Goal: Task Accomplishment & Management: Manage account settings

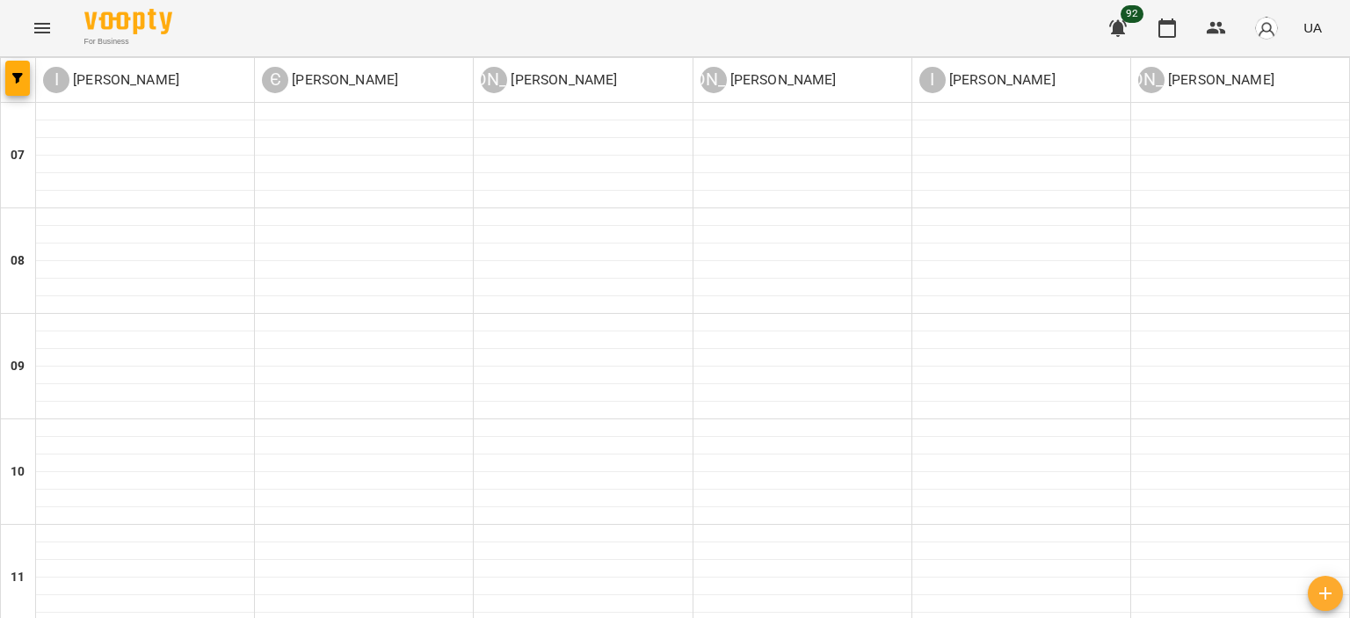
scroll to position [1142, 0]
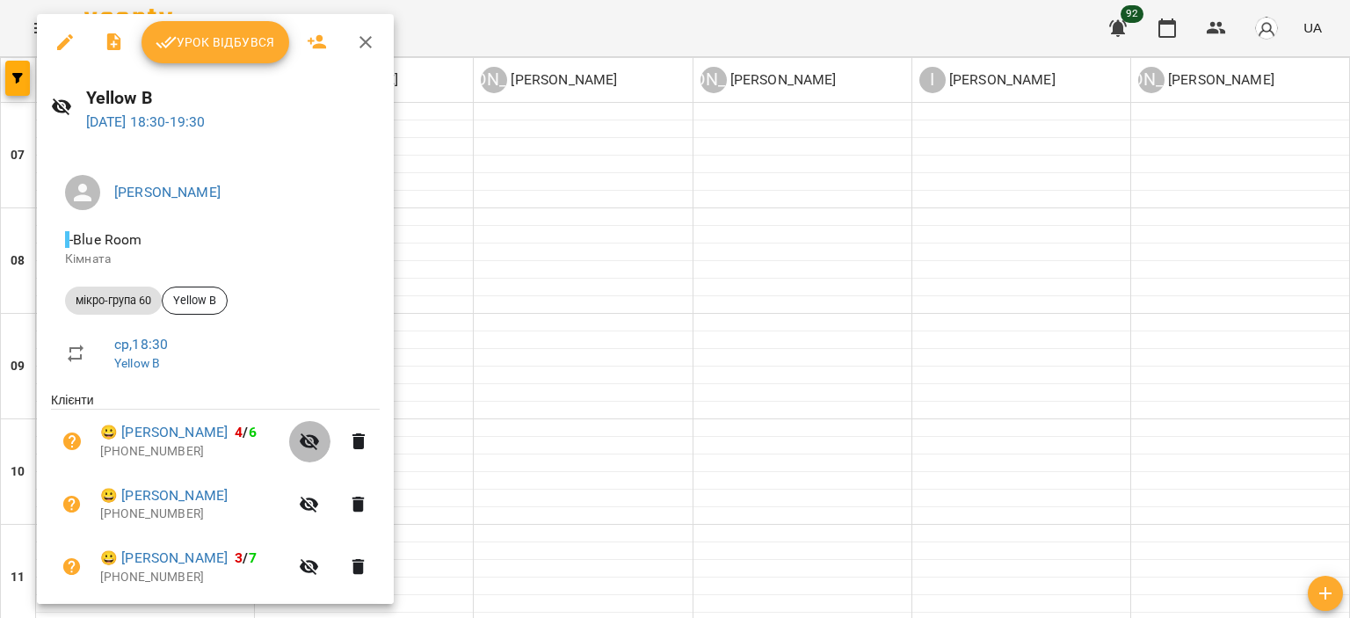
click at [304, 445] on icon "button" at bounding box center [309, 441] width 21 height 21
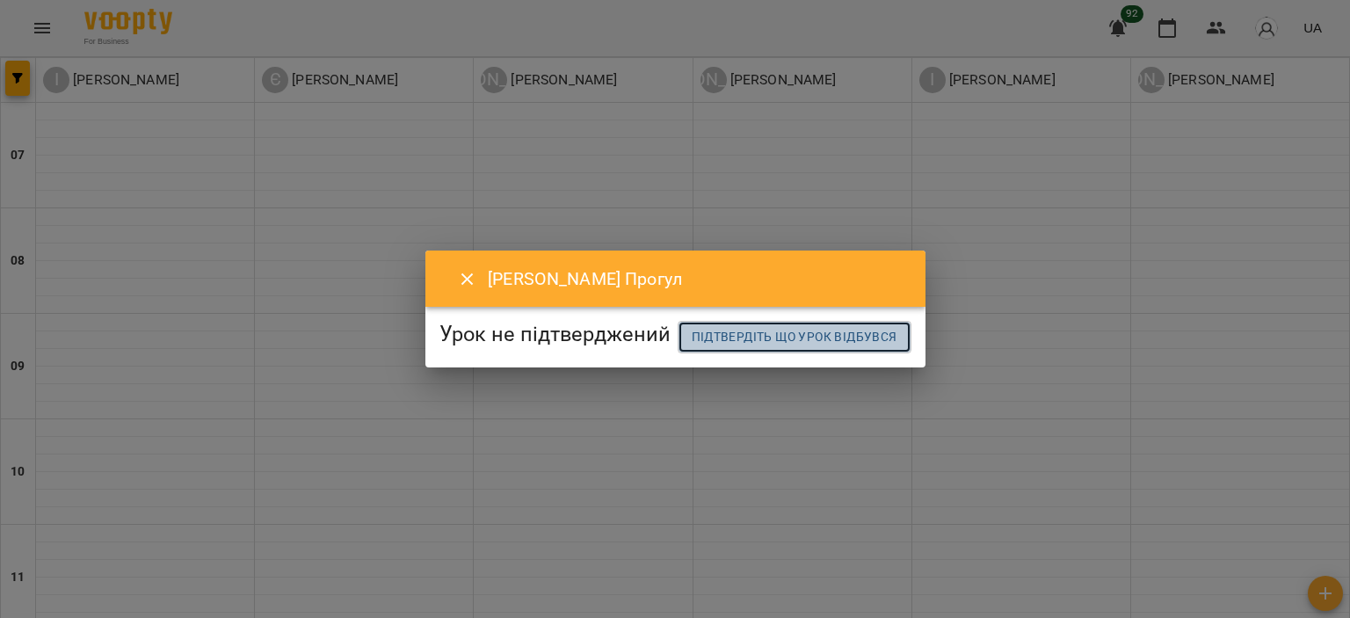
click at [696, 347] on span "Підтвердіть що урок відбувся" at bounding box center [794, 336] width 206 height 21
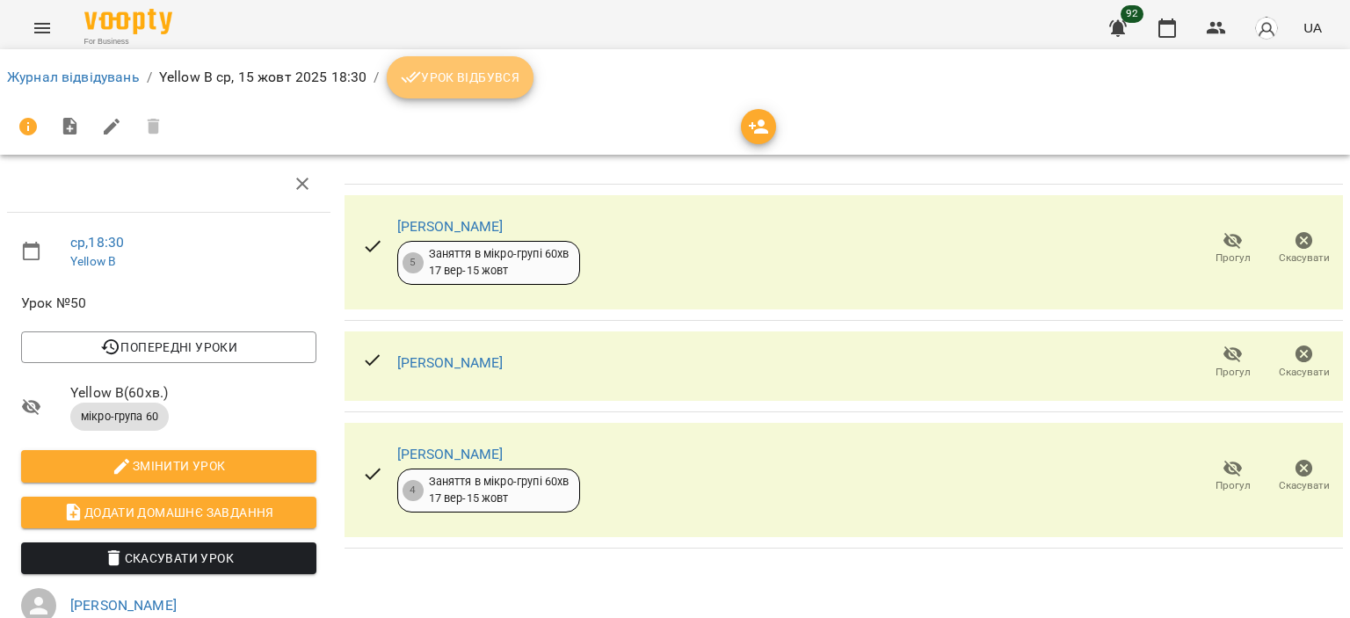
click at [414, 75] on icon "breadcrumb" at bounding box center [411, 77] width 20 height 11
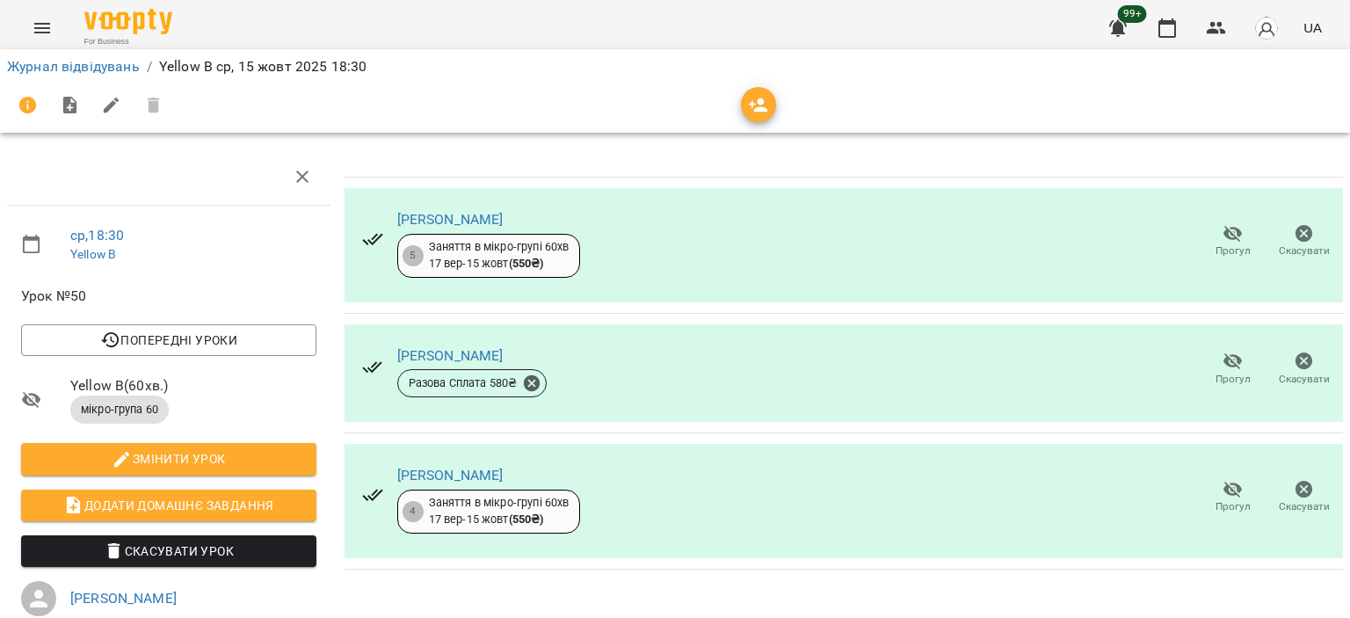
scroll to position [176, 0]
click at [240, 495] on span "Додати домашнє завдання" at bounding box center [168, 505] width 267 height 21
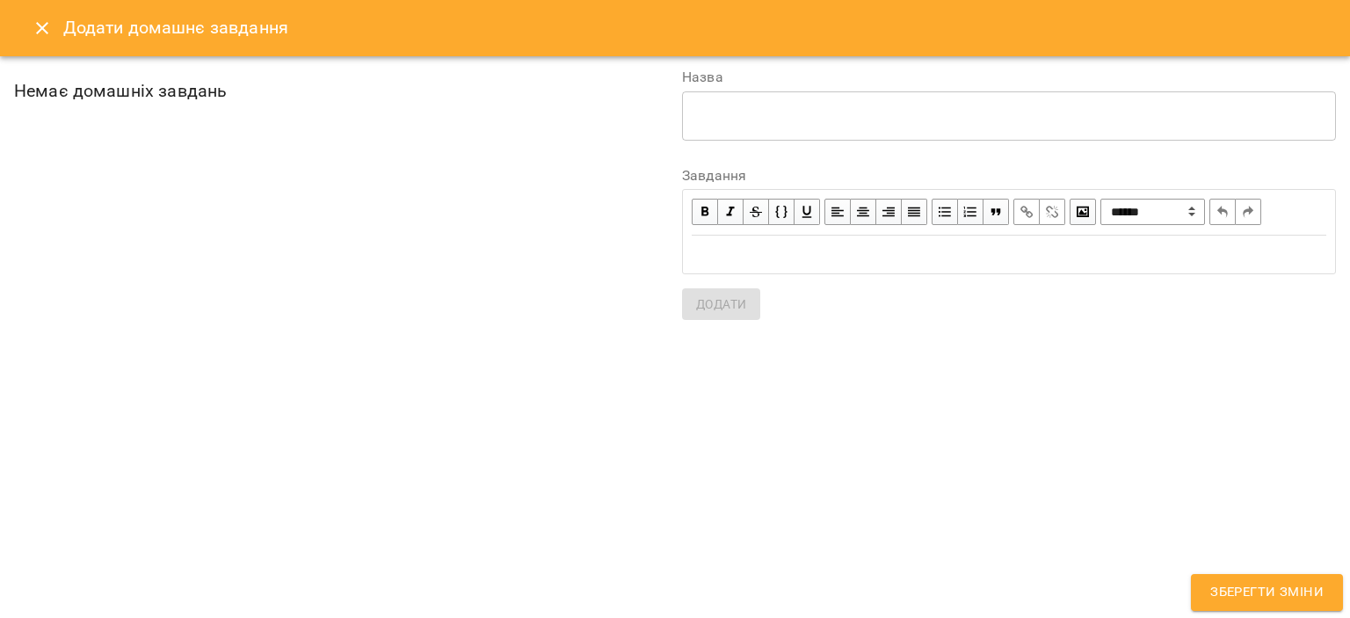
click at [917, 255] on div "Edit text" at bounding box center [1008, 254] width 634 height 20
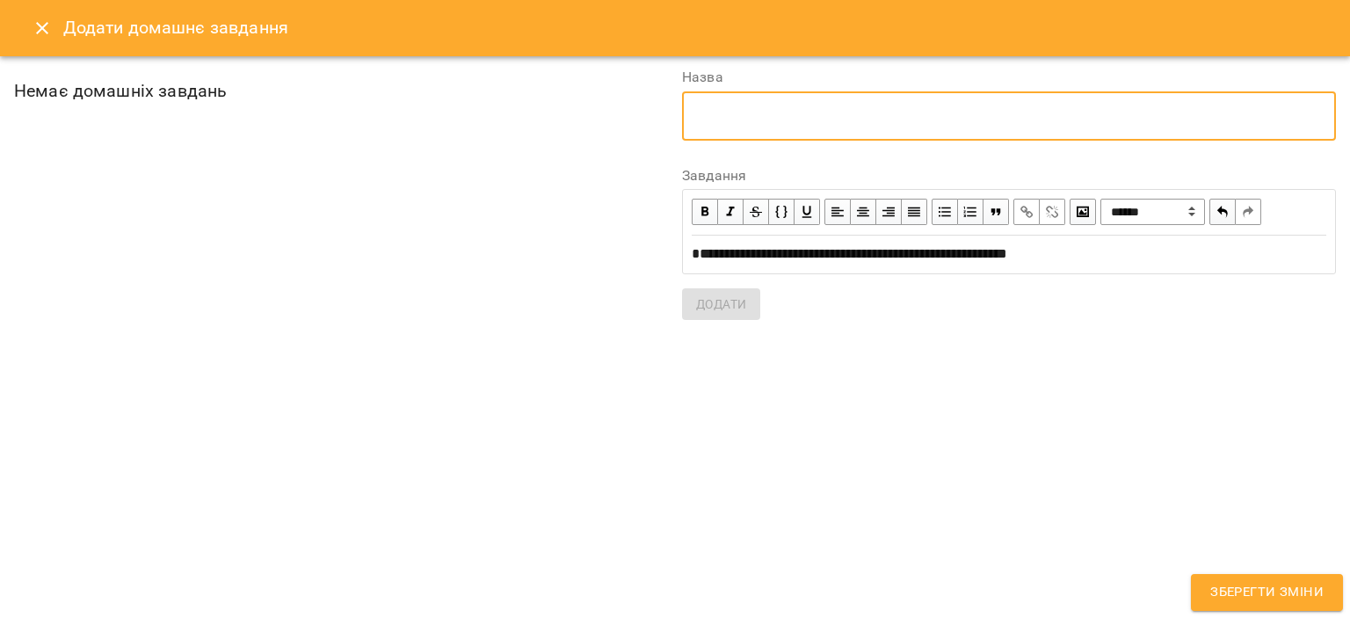
click at [896, 122] on textarea at bounding box center [1008, 115] width 629 height 17
type textarea "**********"
click at [698, 306] on span "Додати" at bounding box center [721, 303] width 50 height 21
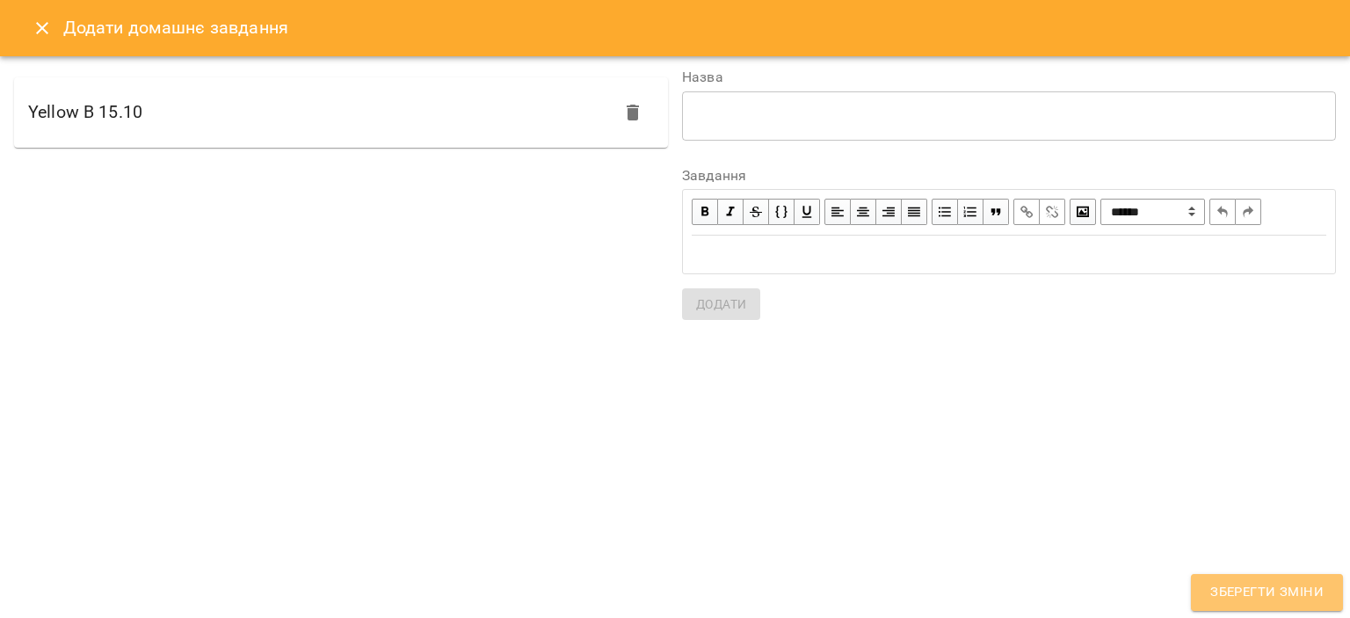
click at [1253, 581] on span "Зберегти зміни" at bounding box center [1266, 592] width 113 height 23
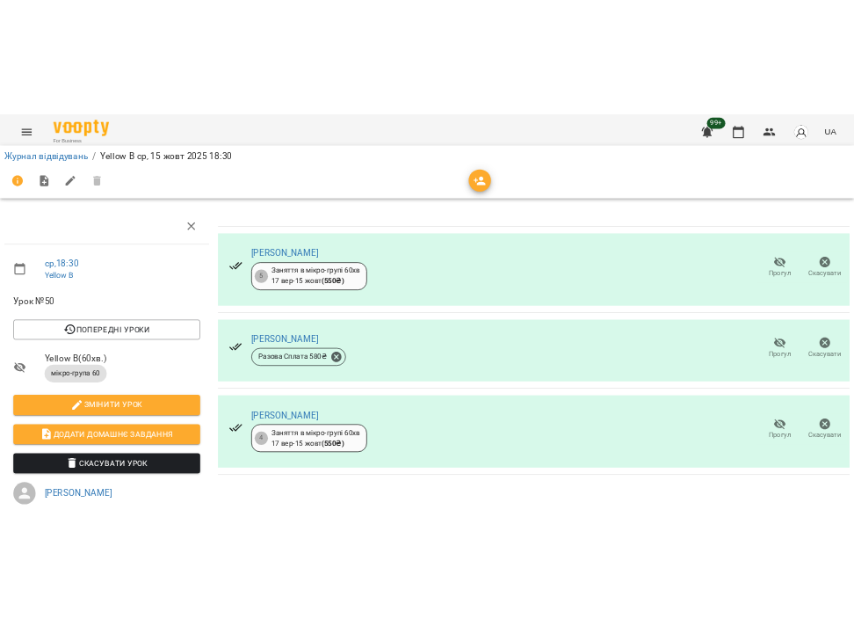
scroll to position [0, 0]
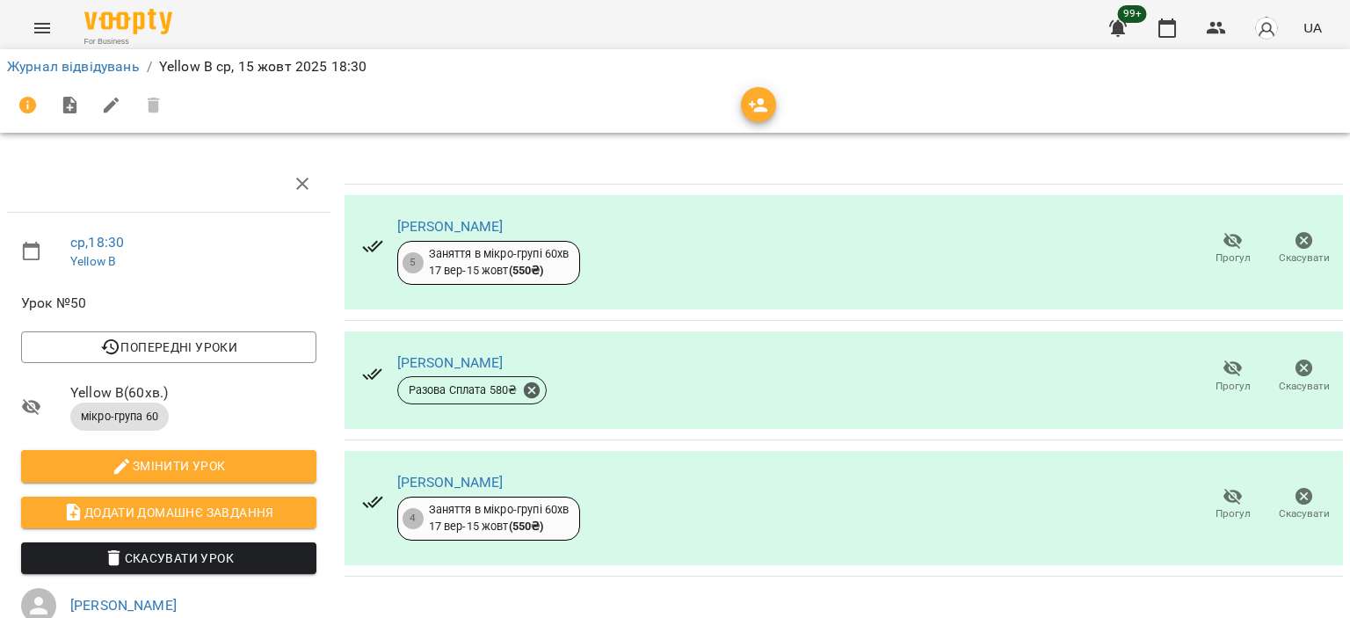
click at [1222, 236] on icon "button" at bounding box center [1232, 240] width 21 height 21
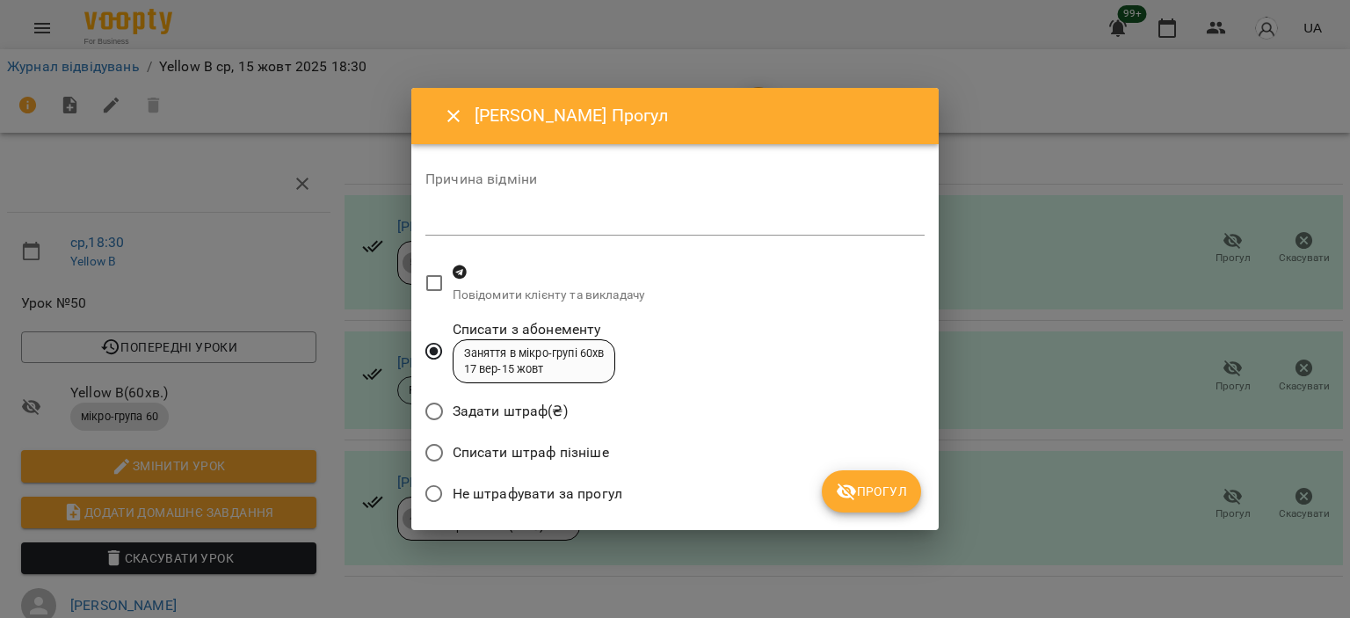
click at [526, 484] on span "Не штрафувати за прогул" at bounding box center [537, 493] width 170 height 21
click at [868, 491] on span "Прогул" at bounding box center [871, 491] width 71 height 21
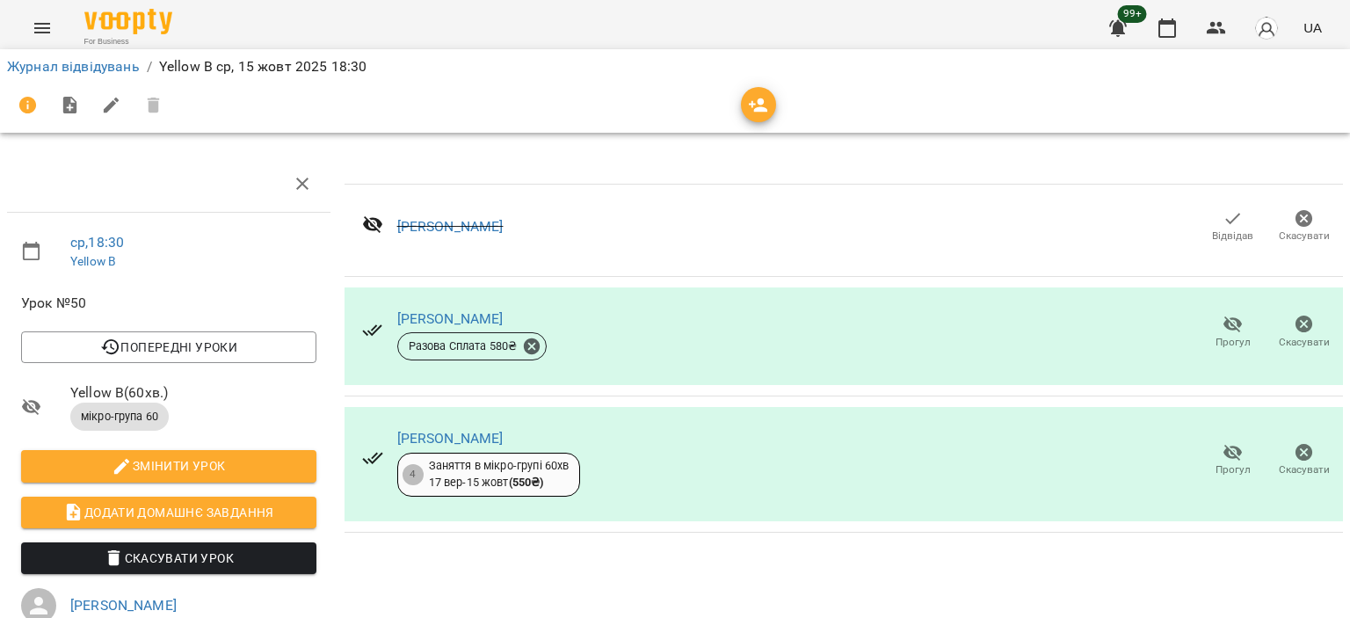
click at [35, 18] on icon "Menu" at bounding box center [42, 28] width 21 height 21
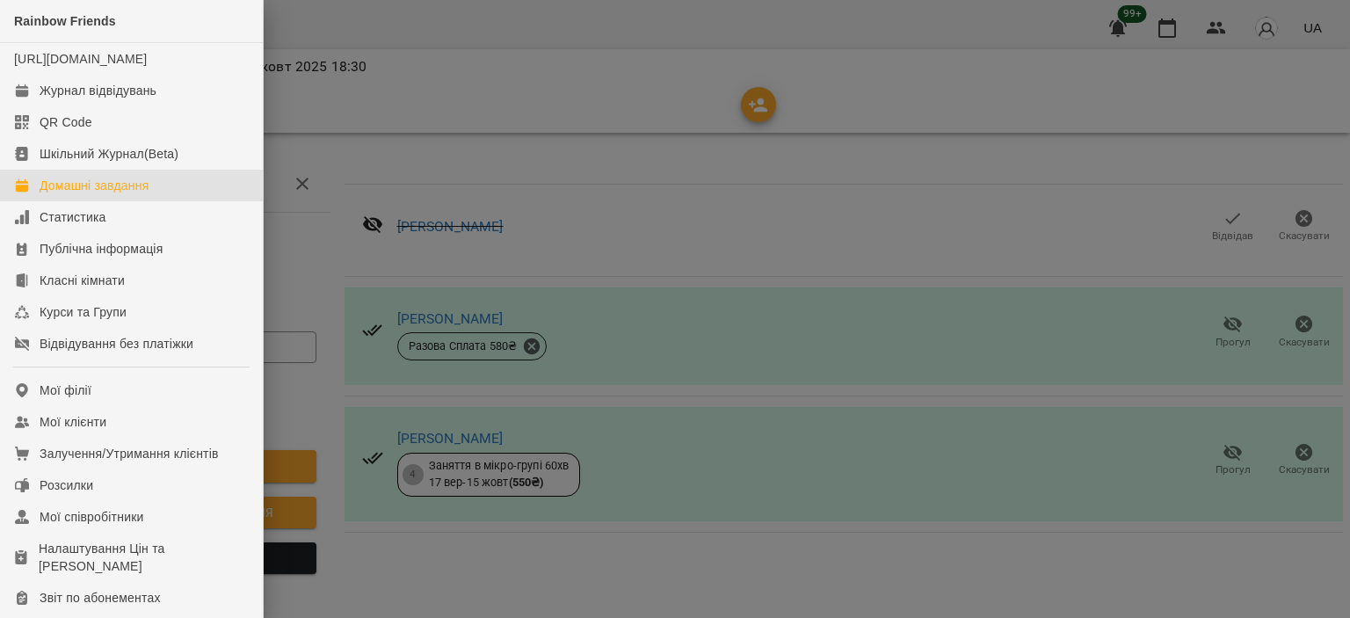
click at [80, 194] on div "Домашні завдання" at bounding box center [94, 186] width 109 height 18
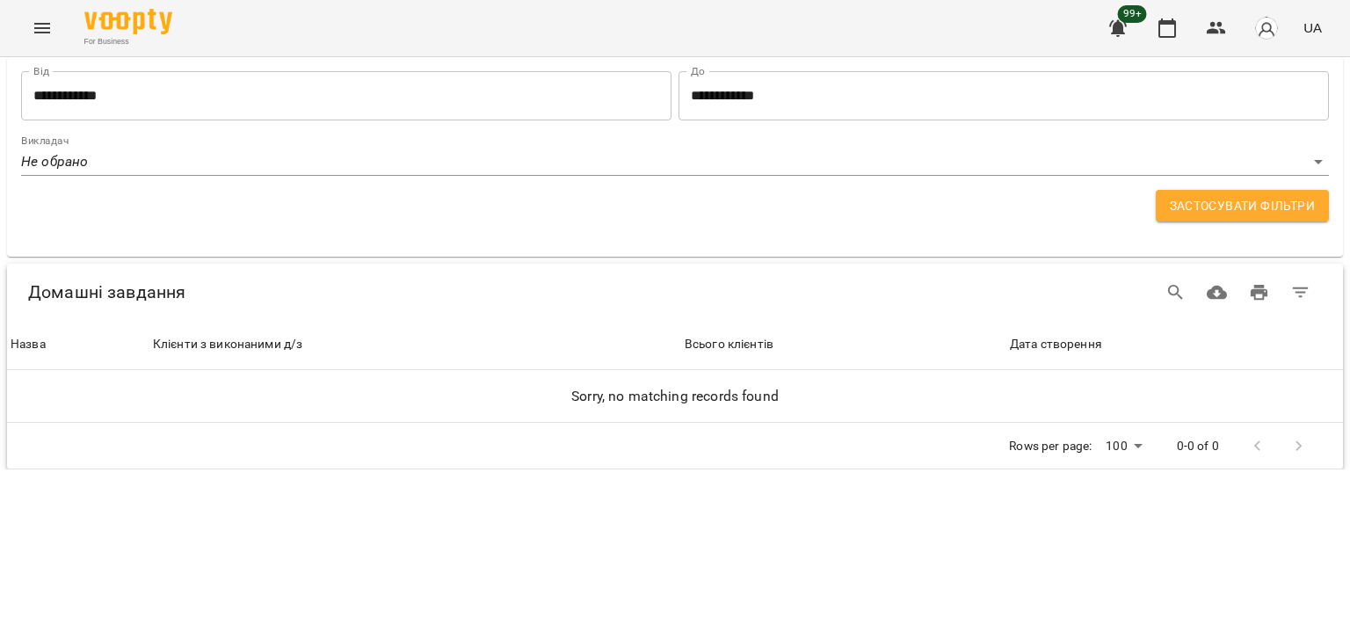
click at [539, 98] on input "**********" at bounding box center [346, 95] width 650 height 49
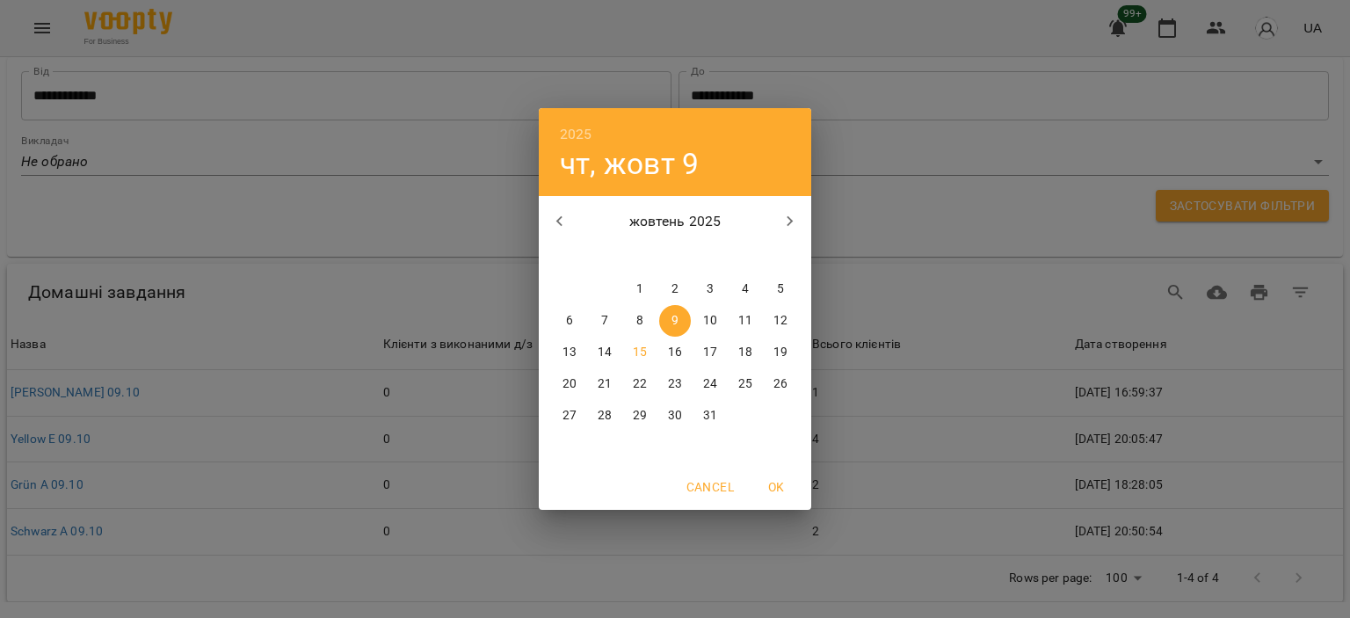
click at [141, 312] on div "2025 чт, жовт [DATE] вт ср чт пт сб нд 29 30 1 2 3 4 5 6 7 8 9 10 11 12 13 14 1…" at bounding box center [675, 309] width 1350 height 618
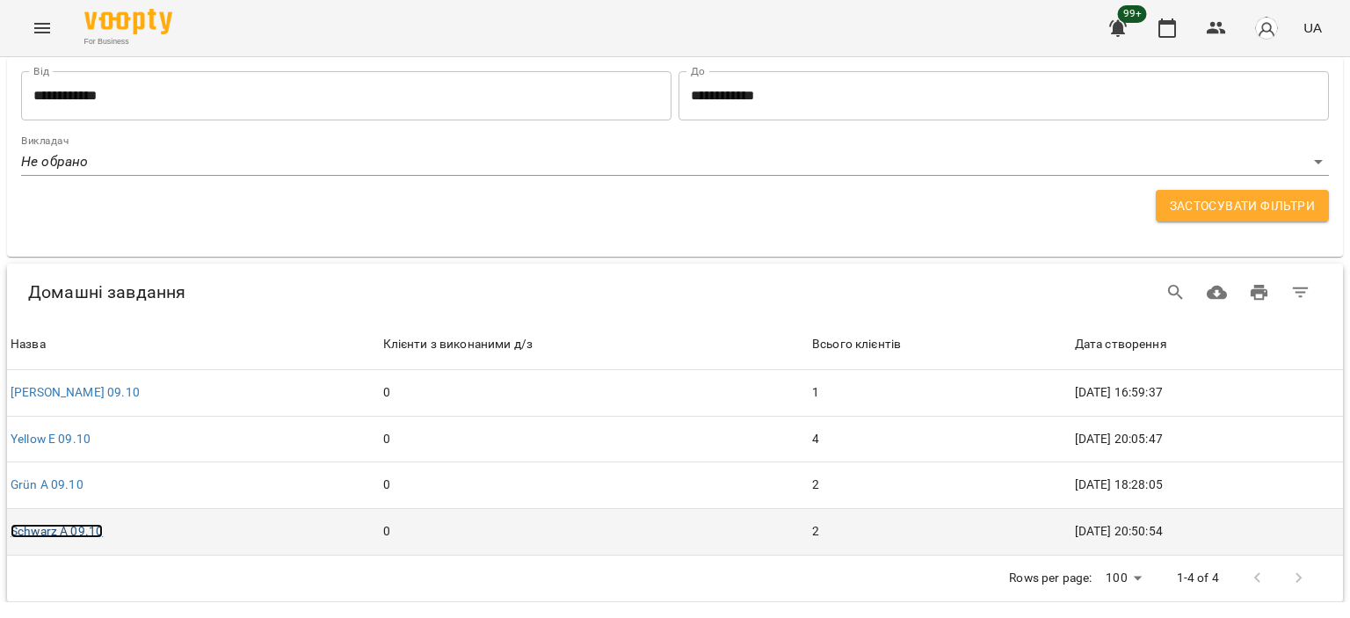
click at [90, 527] on link "Schwarz A 09.10" at bounding box center [57, 531] width 92 height 14
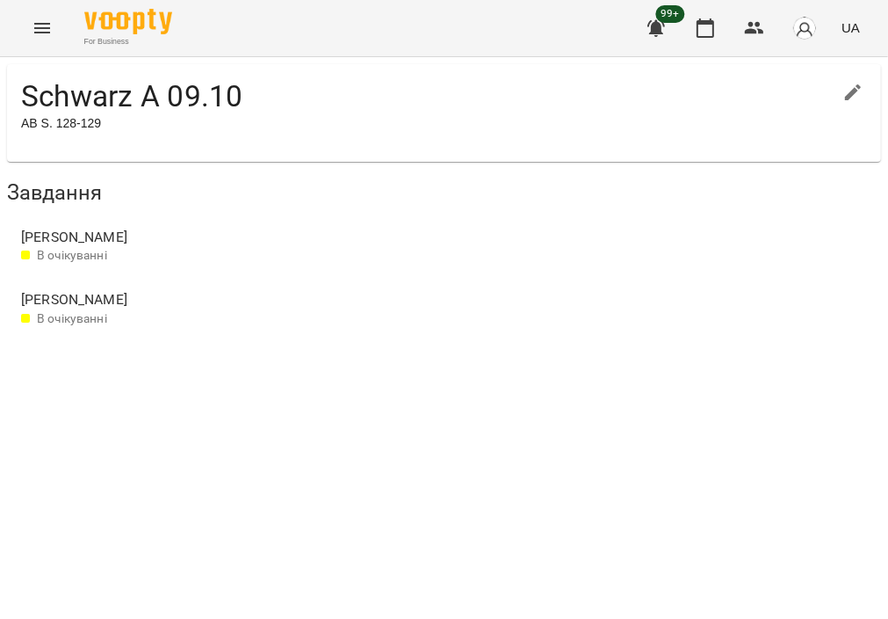
click at [392, 353] on div "Schwarz A 09.10 AB S. 128-129 Завдання [PERSON_NAME] В очікуванні [PERSON_NAME]…" at bounding box center [444, 205] width 888 height 296
